Goal: Find specific page/section: Find specific page/section

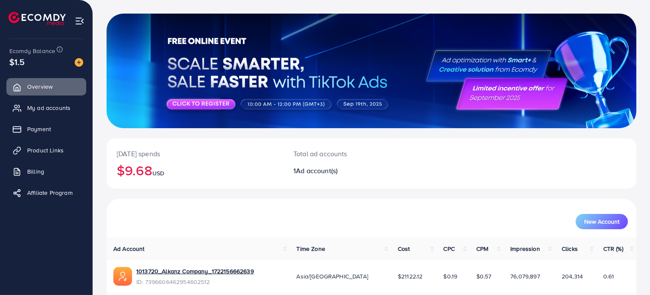
scroll to position [73, 0]
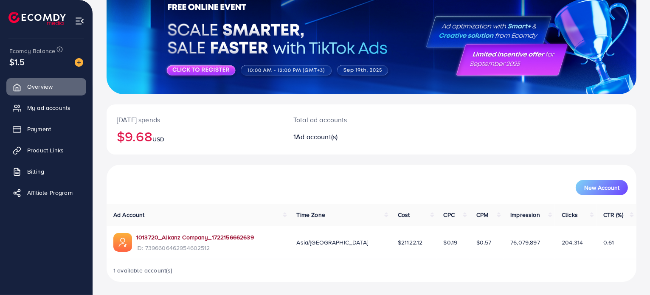
click at [243, 235] on link "1013720_Alkanz Company_1722156662639" at bounding box center [195, 237] width 118 height 8
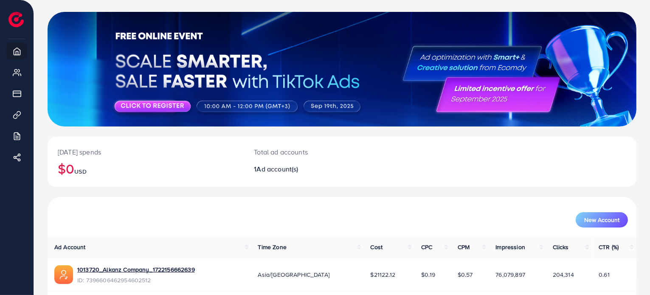
scroll to position [73, 0]
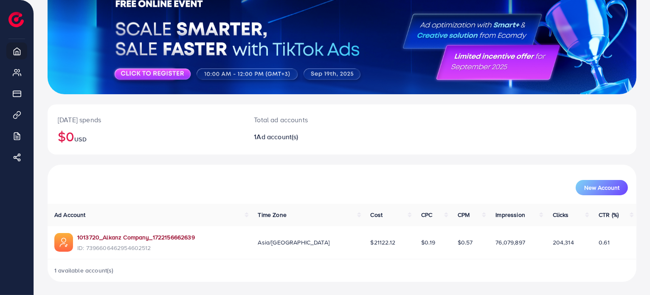
click at [167, 234] on link "1013720_Alkanz Company_1722156662639" at bounding box center [136, 237] width 118 height 8
